Goal: Task Accomplishment & Management: Complete application form

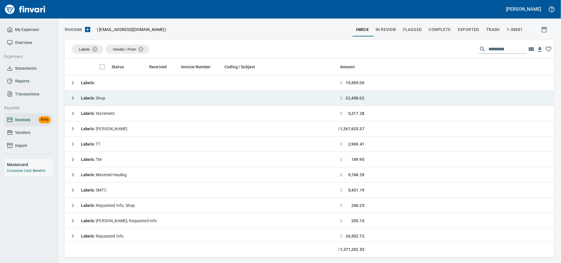
scroll to position [194, 479]
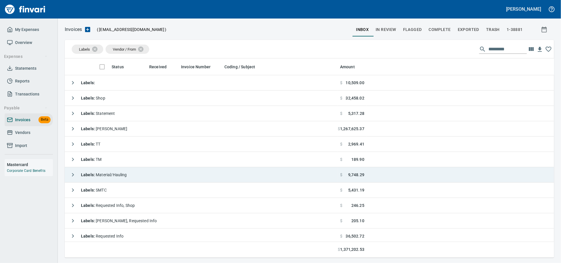
click at [123, 175] on span "Labels : Material/Hauling" at bounding box center [104, 174] width 46 height 5
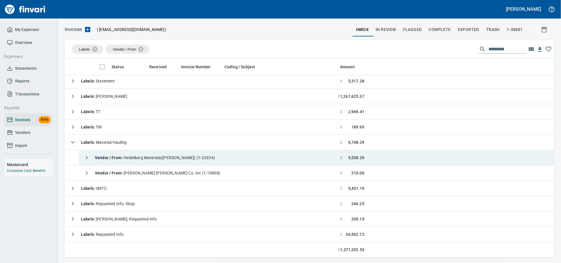
scroll to position [34, 0]
click at [123, 157] on strong "Vendor / From :" at bounding box center [109, 157] width 29 height 5
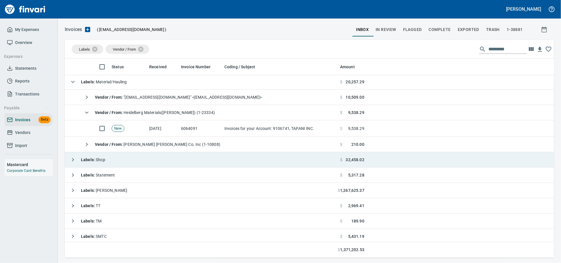
scroll to position [0, 0]
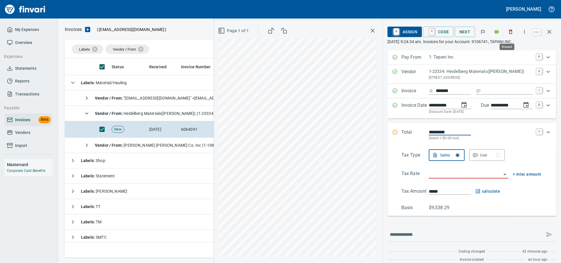
click at [510, 33] on icon "button" at bounding box center [511, 32] width 6 height 6
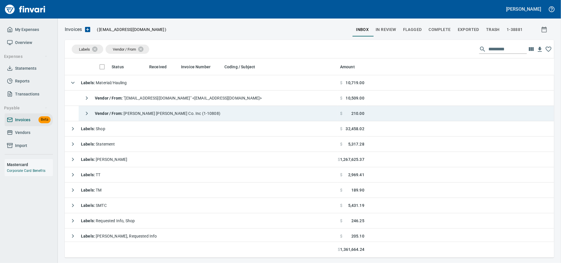
scroll to position [194, 479]
click at [170, 115] on span "Vendor / From : [PERSON_NAME] [PERSON_NAME] Co. Inc (1-10808)" at bounding box center [157, 113] width 125 height 5
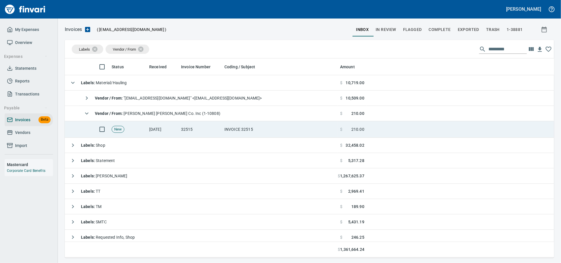
drag, startPoint x: 190, startPoint y: 130, endPoint x: 210, endPoint y: 131, distance: 20.3
click at [190, 130] on td "32515" at bounding box center [200, 129] width 43 height 16
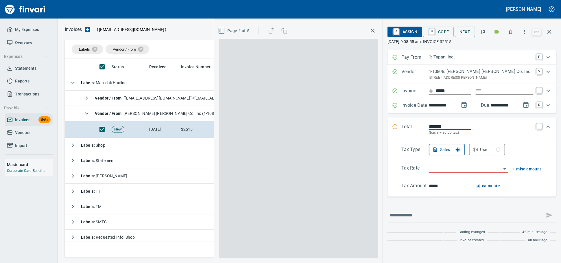
scroll to position [194, 479]
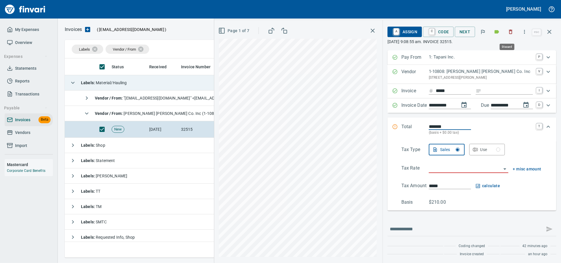
click at [508, 29] on icon "button" at bounding box center [511, 32] width 6 height 6
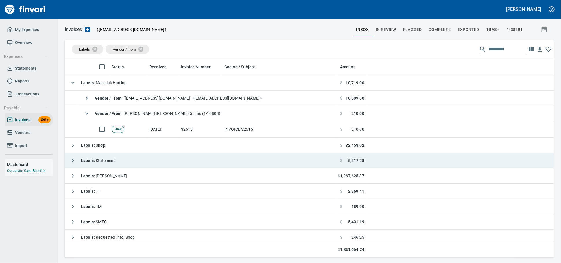
scroll to position [194, 479]
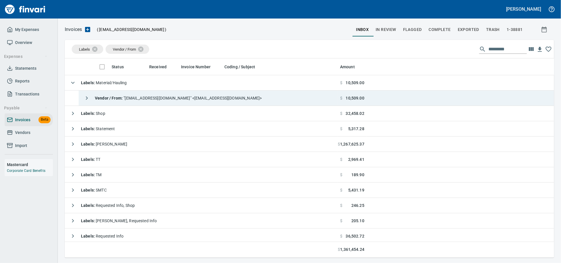
click at [154, 95] on div "Vendor / From : "[EMAIL_ADDRESS][DOMAIN_NAME]" <[EMAIL_ADDRESS][DOMAIN_NAME]>" at bounding box center [171, 98] width 181 height 12
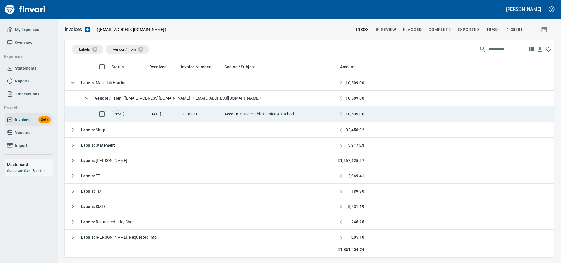
click at [293, 120] on td "Accounts Receivable Invoice Attached" at bounding box center [280, 114] width 116 height 16
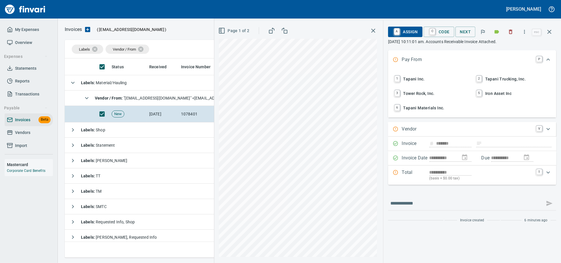
scroll to position [194, 479]
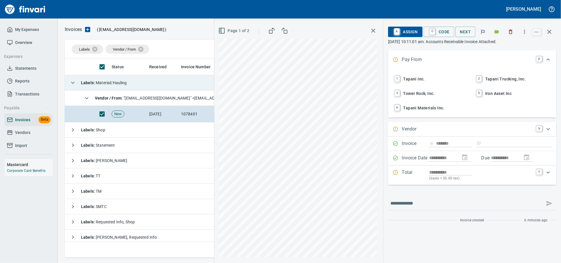
click at [141, 79] on td "Labels : Material/Hauling" at bounding box center [201, 82] width 273 height 15
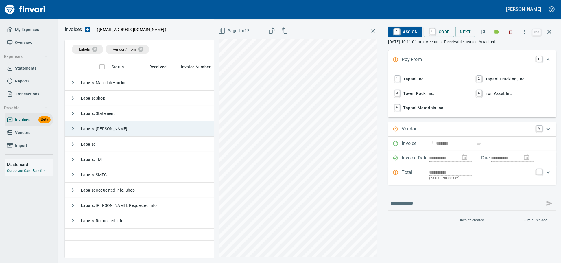
scroll to position [194, 484]
click at [30, 136] on span "Vendors" at bounding box center [22, 132] width 15 height 7
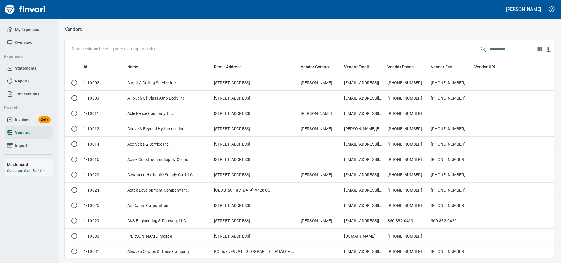
scroll to position [194, 479]
click at [498, 50] on input "text" at bounding box center [512, 49] width 46 height 9
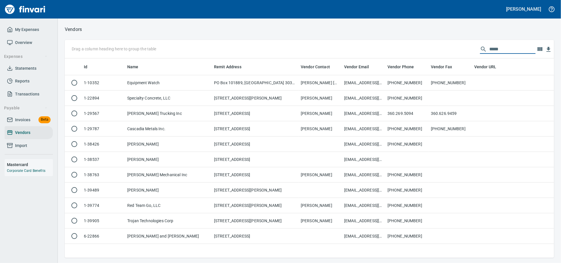
scroll to position [194, 484]
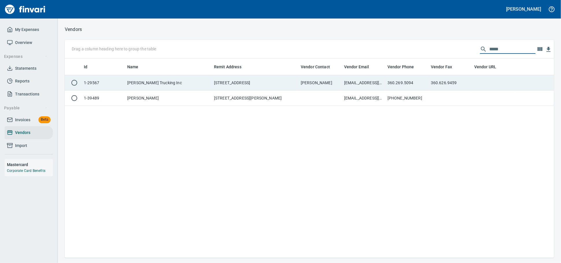
type input "*****"
click at [333, 85] on td "[PERSON_NAME]" at bounding box center [319, 82] width 43 height 15
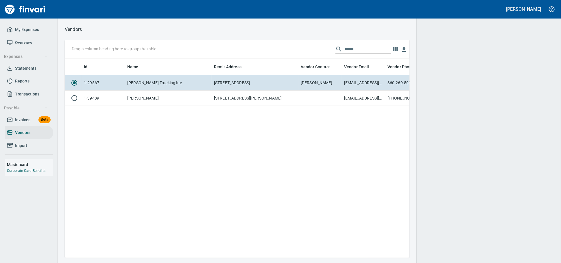
scroll to position [189, 339]
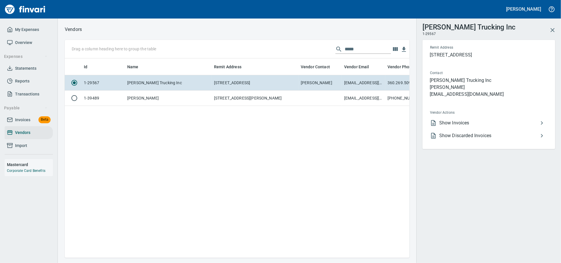
click at [492, 126] on span "Show Invoices" at bounding box center [488, 122] width 99 height 7
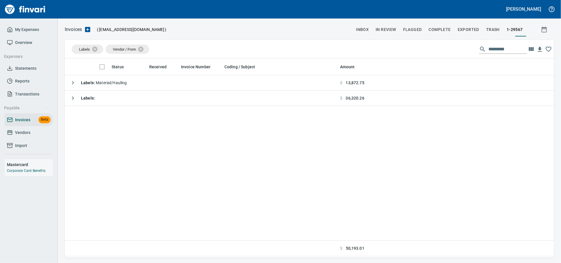
scroll to position [1, 1]
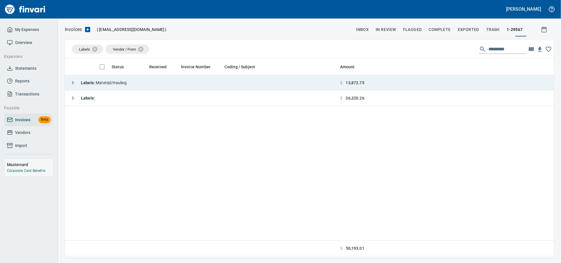
click at [151, 80] on td "Labels : Material/Hauling" at bounding box center [201, 82] width 273 height 15
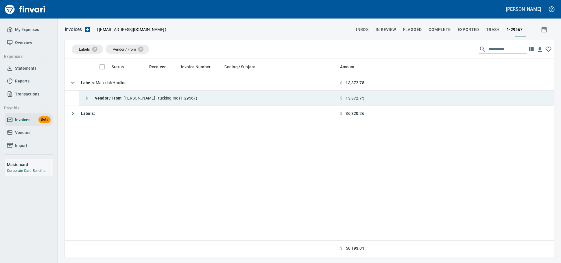
click at [150, 99] on span "Vendor / From : [PERSON_NAME] Trucking Inc (1-29567)" at bounding box center [146, 98] width 103 height 5
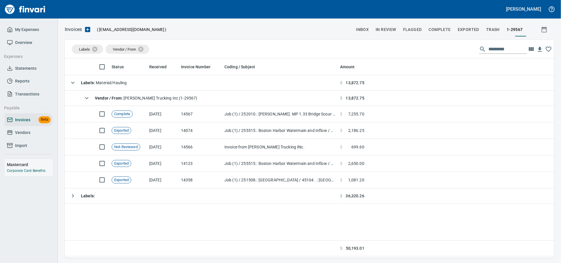
click at [27, 136] on span "Vendors" at bounding box center [22, 132] width 15 height 7
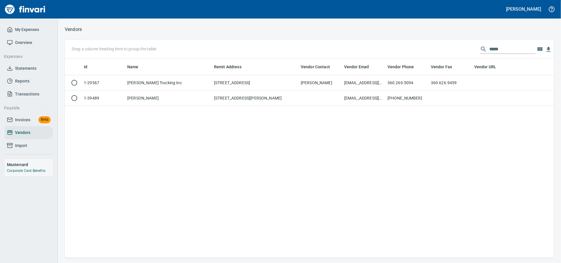
scroll to position [194, 484]
drag, startPoint x: 496, startPoint y: 51, endPoint x: 210, endPoint y: 33, distance: 287.3
click at [218, 34] on div "Vendors Drag a column heading here to group the table ***** Id Name Remit Addre…" at bounding box center [309, 141] width 503 height 232
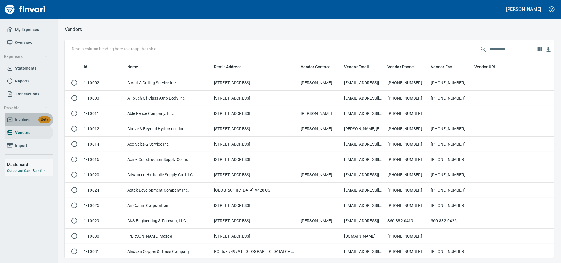
click at [13, 123] on span "Invoices Beta" at bounding box center [29, 119] width 44 height 7
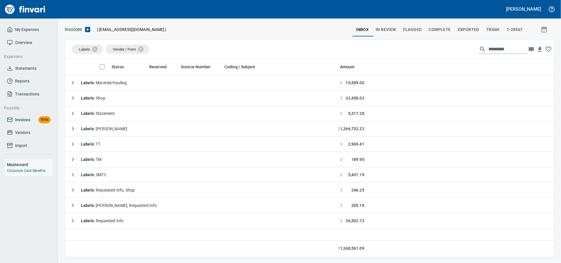
scroll to position [194, 484]
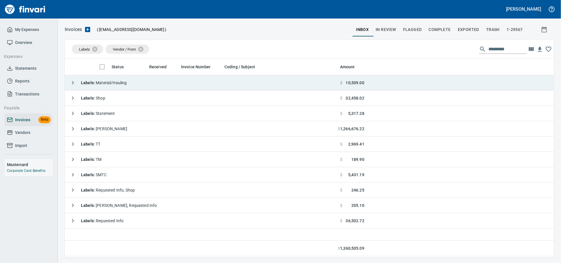
click at [149, 81] on td "Labels : Material/Hauling" at bounding box center [201, 82] width 273 height 15
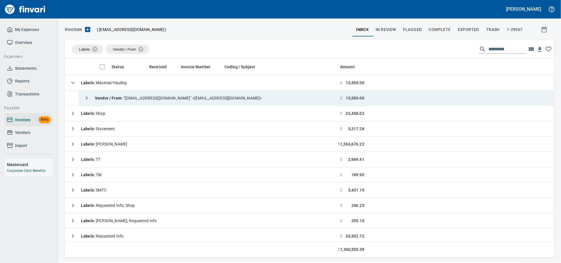
scroll to position [194, 479]
click at [191, 99] on span "Vendor / From : "[EMAIL_ADDRESS][DOMAIN_NAME]" <[EMAIL_ADDRESS][DOMAIN_NAME]>" at bounding box center [178, 98] width 167 height 5
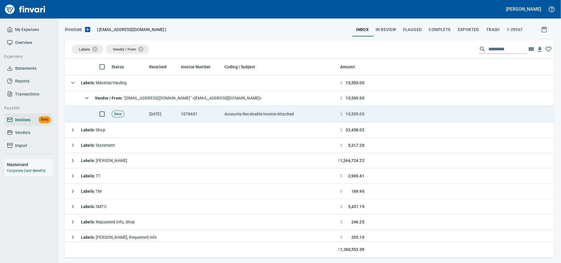
click at [213, 114] on td "1078401" at bounding box center [200, 114] width 43 height 16
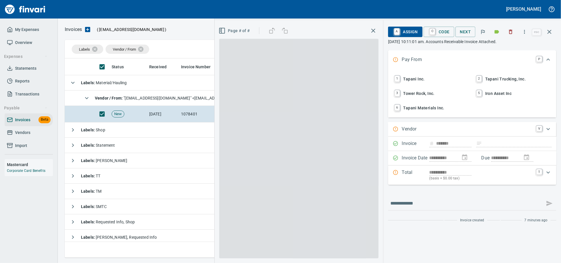
scroll to position [194, 479]
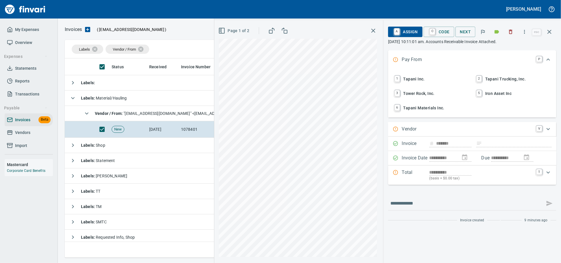
click at [409, 84] on span "1 Tapani Inc." at bounding box center [431, 79] width 76 height 10
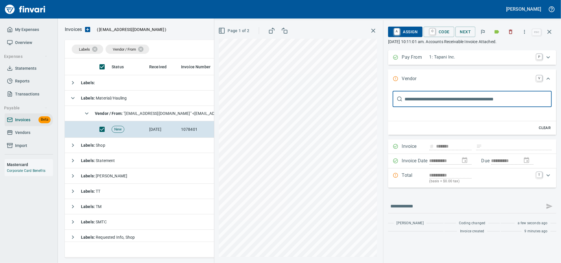
scroll to position [0, 0]
click at [440, 153] on div "Invoice ******* Clear" at bounding box center [472, 146] width 168 height 14
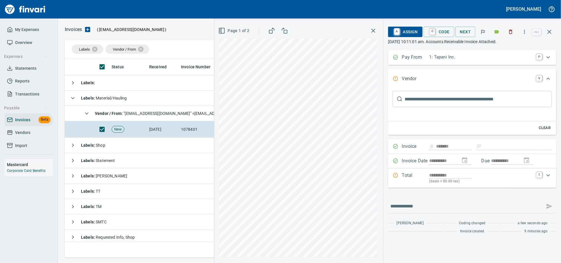
click at [422, 103] on input "text" at bounding box center [478, 99] width 147 height 16
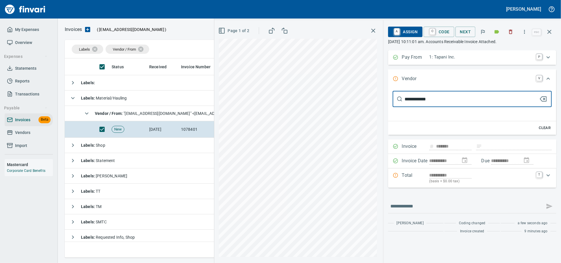
type input "**********"
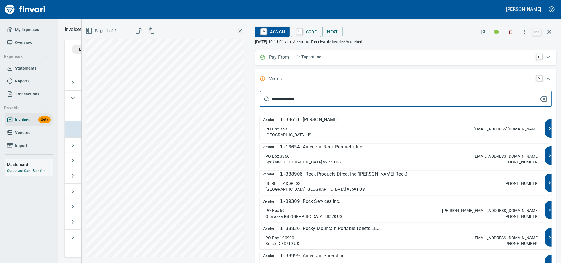
click at [363, 150] on p "American Rock Products, Inc." at bounding box center [333, 146] width 60 height 7
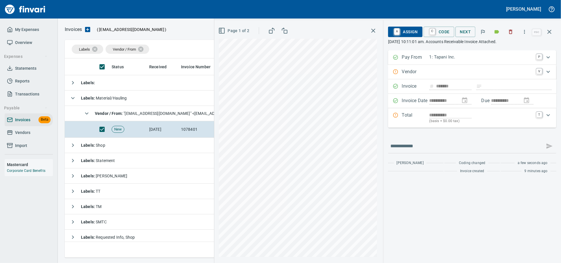
type input "**********"
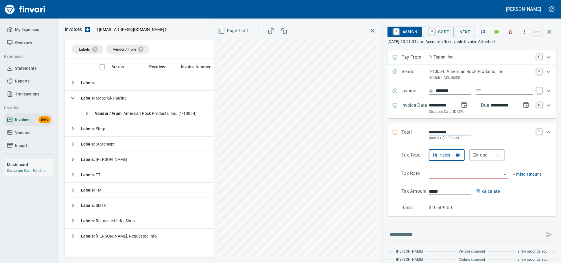
click at [484, 95] on input "Expand" at bounding box center [508, 90] width 49 height 7
type input "******"
click at [429, 178] on input "search" at bounding box center [465, 174] width 73 height 8
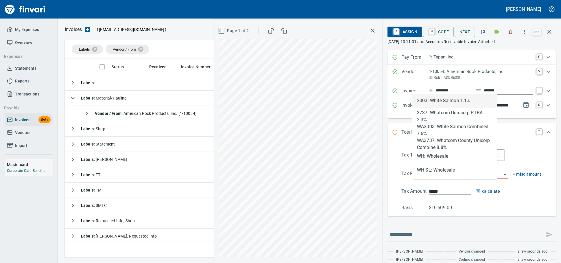
scroll to position [194, 479]
click at [438, 155] on li "WH: Wholesale" at bounding box center [454, 156] width 85 height 14
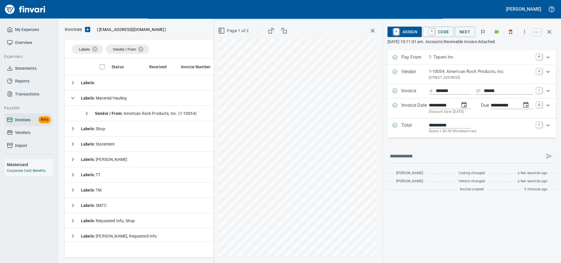
type input "**********"
click at [398, 33] on span "A Assign" at bounding box center [404, 32] width 25 height 10
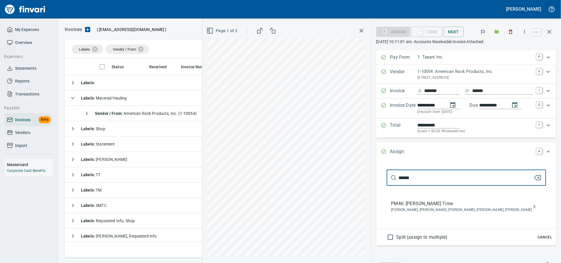
type input "******"
drag, startPoint x: 412, startPoint y: 211, endPoint x: 414, endPoint y: 207, distance: 4.8
click at [412, 207] on span "PM46: [PERSON_NAME] Time" at bounding box center [461, 203] width 141 height 7
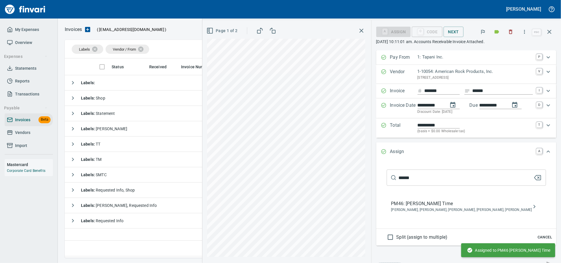
scroll to position [194, 484]
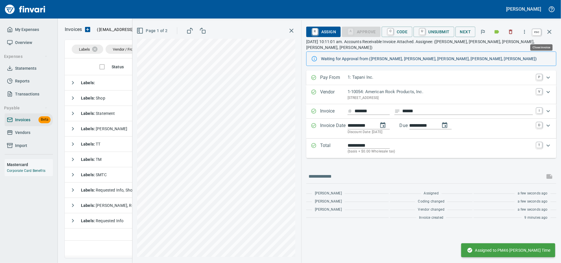
click at [552, 35] on icon "button" at bounding box center [549, 31] width 7 height 7
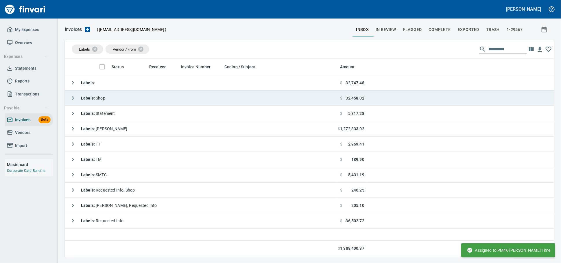
click at [129, 100] on td "Labels : Shop" at bounding box center [201, 97] width 273 height 15
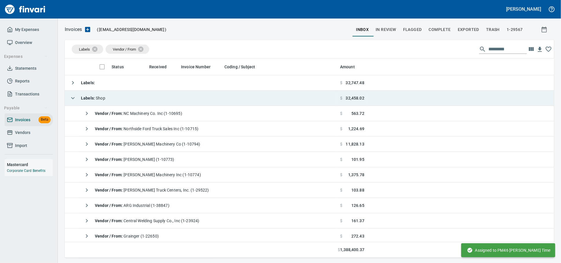
click at [127, 100] on td "Labels : Shop" at bounding box center [201, 97] width 273 height 15
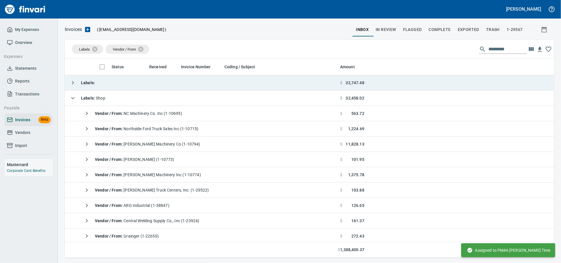
scroll to position [1, 1]
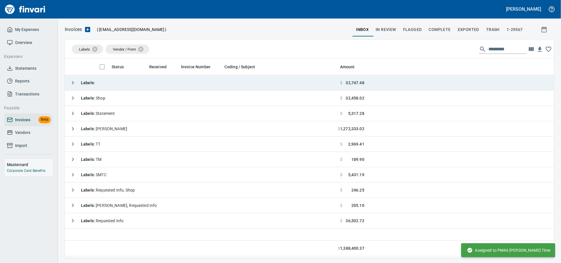
click at [132, 87] on td "Labels :" at bounding box center [201, 82] width 273 height 15
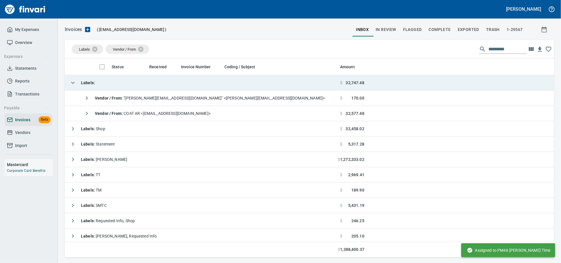
click at [132, 87] on td "Labels :" at bounding box center [201, 82] width 273 height 15
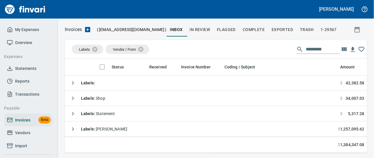
scroll to position [103, 292]
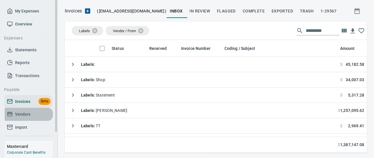
click at [30, 118] on span "Vendors" at bounding box center [22, 113] width 15 height 7
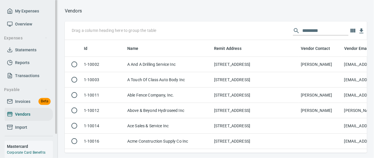
scroll to position [103, 292]
click at [24, 105] on span "Invoices" at bounding box center [22, 101] width 15 height 7
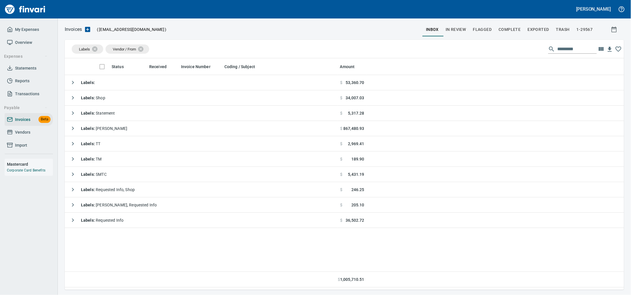
scroll to position [226, 553]
